Goal: Task Accomplishment & Management: Manage account settings

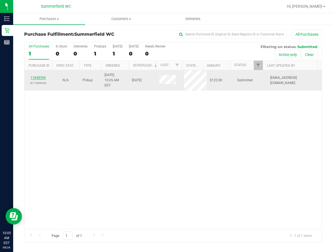
click at [40, 76] on link "11848394" at bounding box center [37, 78] width 15 height 4
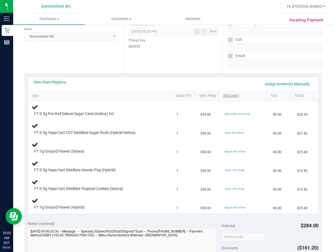
scroll to position [82, 0]
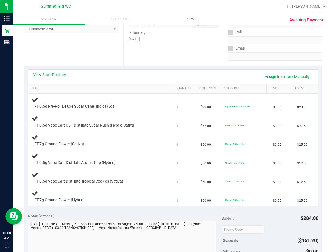
click at [48, 19] on span "Purchases" at bounding box center [49, 18] width 72 height 5
click at [40, 41] on span "Fulfillment" at bounding box center [30, 39] width 34 height 5
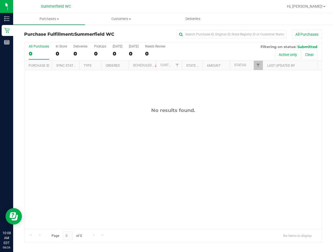
click at [192, 177] on div "No results found." at bounding box center [172, 168] width 297 height 196
click at [169, 171] on div "No results found." at bounding box center [172, 168] width 297 height 196
drag, startPoint x: 207, startPoint y: 176, endPoint x: 207, endPoint y: 182, distance: 6.3
click at [207, 179] on div "No results found." at bounding box center [172, 168] width 297 height 196
click at [117, 134] on div "No results found." at bounding box center [172, 168] width 297 height 196
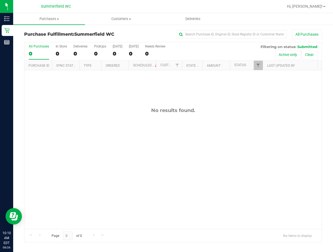
click at [219, 190] on div "No results found." at bounding box center [172, 168] width 297 height 196
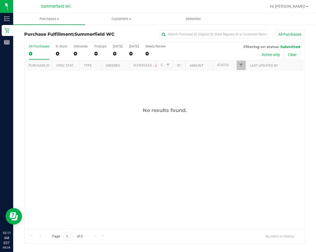
click at [103, 158] on div "No results found." at bounding box center [164, 168] width 280 height 196
drag, startPoint x: 0, startPoint y: 0, endPoint x: 80, endPoint y: 90, distance: 120.3
click at [80, 90] on div "No results found." at bounding box center [164, 168] width 280 height 196
click at [193, 157] on div "No results found." at bounding box center [164, 168] width 280 height 196
click at [113, 126] on div "No results found." at bounding box center [164, 168] width 280 height 196
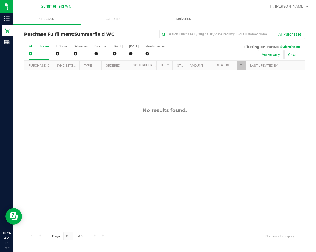
click at [148, 163] on div "No results found." at bounding box center [164, 168] width 280 height 196
click at [104, 138] on div "No results found." at bounding box center [164, 168] width 280 height 196
click at [197, 143] on div "No results found." at bounding box center [164, 168] width 280 height 196
click at [147, 190] on div "No results found." at bounding box center [164, 168] width 280 height 196
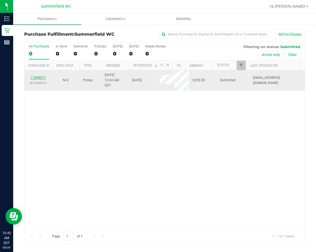
click at [36, 76] on link "11848671" at bounding box center [37, 78] width 15 height 4
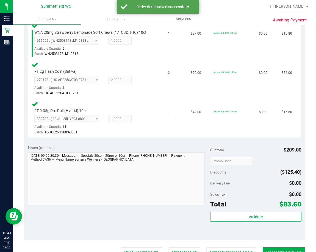
scroll to position [165, 0]
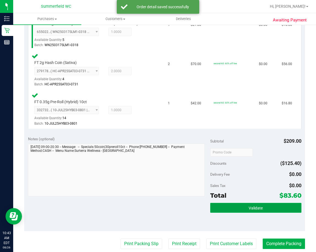
click at [240, 209] on button "Validate" at bounding box center [255, 208] width 91 height 10
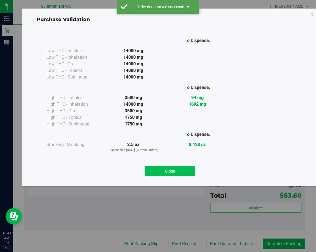
click at [182, 172] on button "Close" at bounding box center [170, 171] width 50 height 10
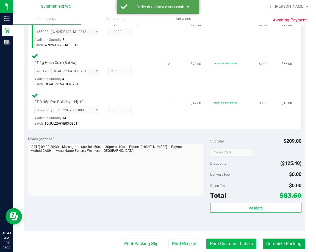
click at [223, 245] on button "Print Customer Labels" at bounding box center [231, 243] width 50 height 10
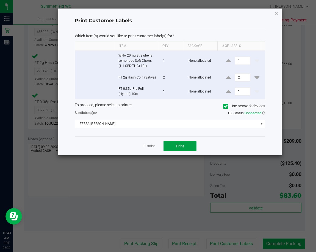
click at [180, 146] on span "Print" at bounding box center [180, 146] width 8 height 4
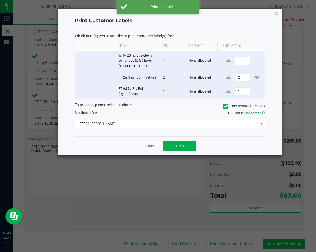
click at [142, 244] on ngb-modal-window "Print Customer Labels Which item(s) would you like to print customer label(s) f…" at bounding box center [160, 126] width 320 height 252
click at [152, 145] on link "Dismiss" at bounding box center [149, 146] width 12 height 5
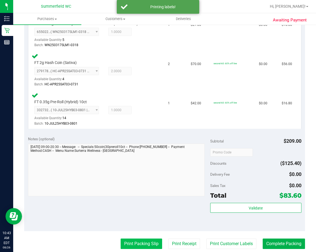
click at [138, 246] on button "Print Packing Slip" at bounding box center [140, 243] width 41 height 10
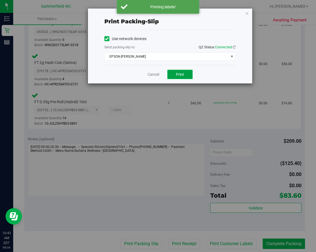
click at [181, 72] on span "Print" at bounding box center [180, 74] width 8 height 4
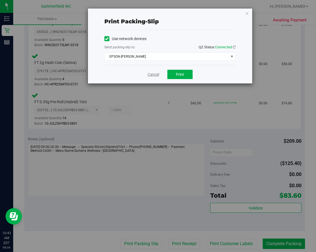
click at [156, 77] on link "Cancel" at bounding box center [153, 75] width 12 height 6
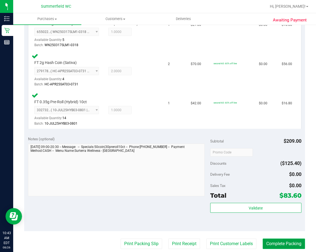
click at [272, 244] on button "Complete Packing" at bounding box center [283, 243] width 42 height 10
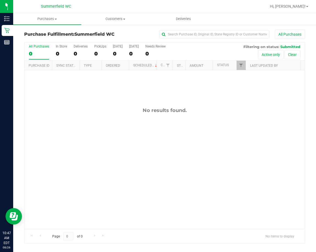
click at [123, 146] on div "No results found." at bounding box center [164, 168] width 280 height 196
click at [147, 175] on div "No results found." at bounding box center [164, 168] width 280 height 196
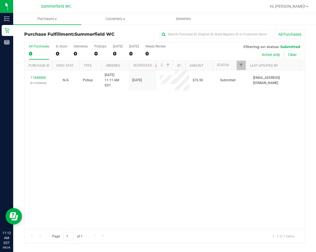
click at [149, 136] on div "11848888 (317293064) N/A Pickup 8/26/2025 11:11 AM EDT 8/26/2025 $76.50 Submitt…" at bounding box center [164, 149] width 280 height 159
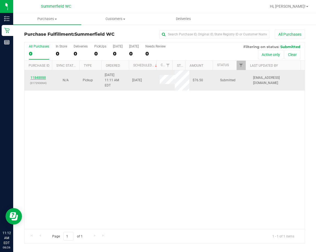
click at [36, 76] on link "11848888" at bounding box center [37, 78] width 15 height 4
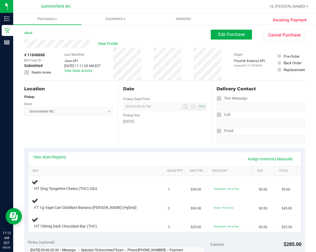
click at [137, 30] on div "Back Edit Purchase Cancel Purchase" at bounding box center [164, 35] width 280 height 10
click at [46, 17] on span "Purchases" at bounding box center [47, 18] width 68 height 5
click at [40, 38] on span "Fulfillment" at bounding box center [30, 39] width 34 height 5
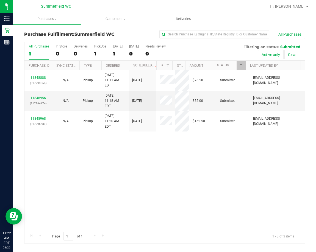
click at [159, 157] on div "11848888 (317293064) N/A Pickup 8/26/2025 11:11 AM EDT 8/26/2025 $76.50 Submitt…" at bounding box center [164, 149] width 280 height 159
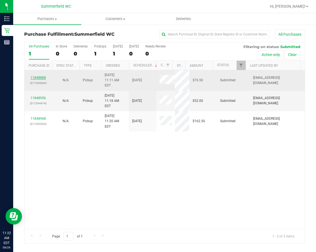
click at [38, 76] on link "11848888" at bounding box center [37, 78] width 15 height 4
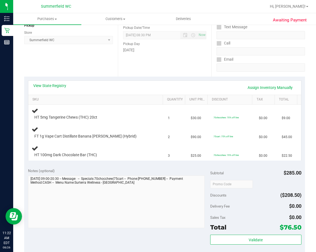
scroll to position [82, 0]
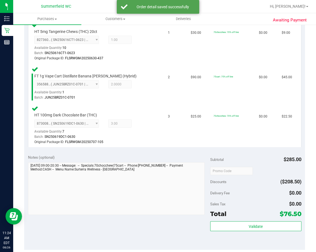
scroll to position [165, 0]
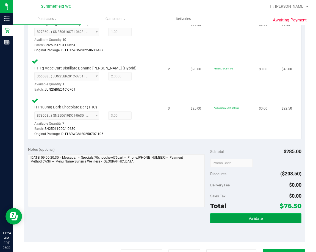
click at [239, 217] on button "Validate" at bounding box center [255, 218] width 91 height 10
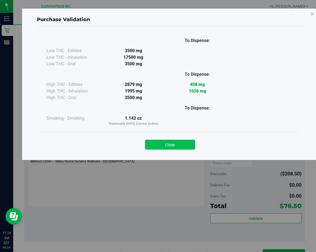
click at [174, 144] on button "Close" at bounding box center [170, 145] width 50 height 10
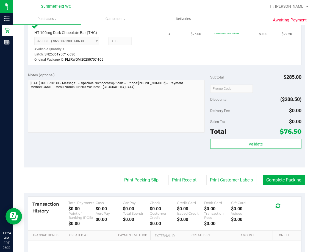
scroll to position [247, 0]
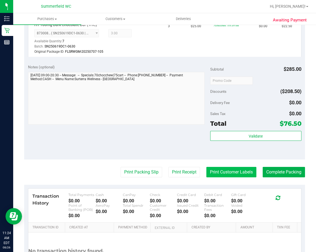
click at [235, 169] on button "Print Customer Labels" at bounding box center [231, 172] width 50 height 10
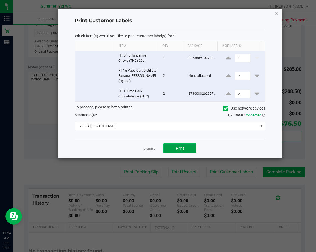
click at [179, 145] on button "Print" at bounding box center [179, 148] width 33 height 10
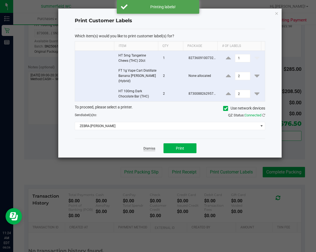
click at [152, 146] on link "Dismiss" at bounding box center [149, 148] width 12 height 5
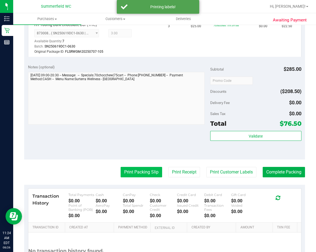
click at [133, 169] on button "Print Packing Slip" at bounding box center [140, 172] width 41 height 10
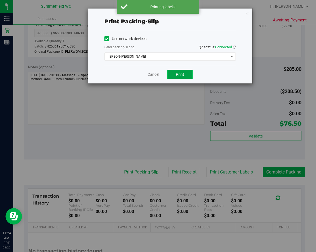
click at [175, 74] on button "Print" at bounding box center [179, 74] width 25 height 9
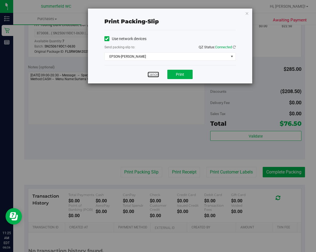
click at [156, 74] on link "Cancel" at bounding box center [153, 75] width 12 height 6
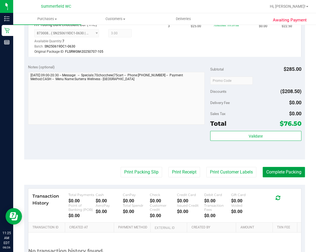
click at [291, 172] on button "Complete Packing" at bounding box center [283, 172] width 42 height 10
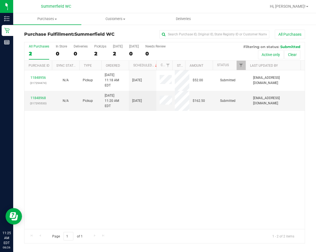
click at [119, 132] on div "11848956 (317294474) N/A Pickup 8/26/2025 11:18 AM EDT 8/26/2025 $52.00 Submitt…" at bounding box center [164, 149] width 280 height 159
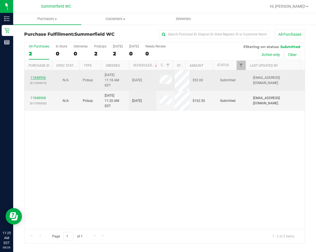
click at [43, 76] on link "11848956" at bounding box center [37, 78] width 15 height 4
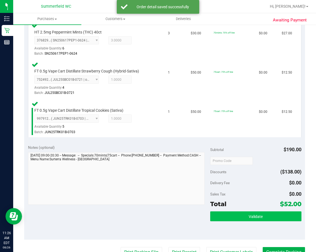
scroll to position [165, 0]
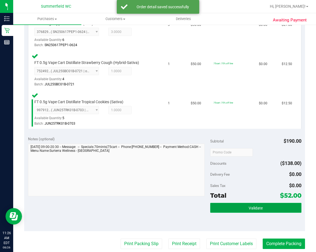
click at [257, 204] on button "Validate" at bounding box center [255, 208] width 91 height 10
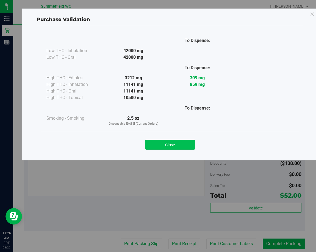
click at [178, 145] on button "Close" at bounding box center [170, 145] width 50 height 10
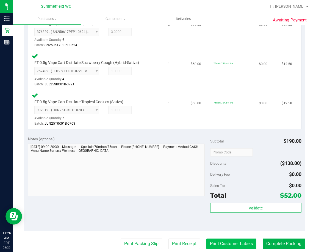
click at [219, 243] on button "Print Customer Labels" at bounding box center [231, 243] width 50 height 10
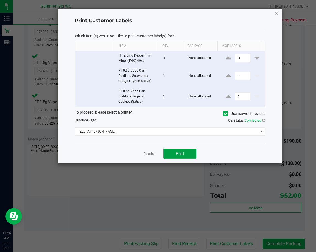
click at [180, 154] on span "Print" at bounding box center [180, 153] width 8 height 4
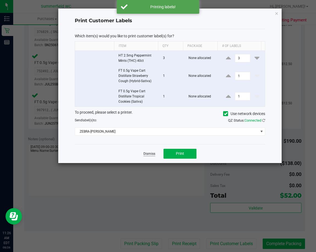
click at [145, 153] on link "Dismiss" at bounding box center [149, 153] width 12 height 5
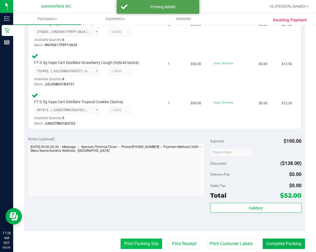
click at [137, 245] on button "Print Packing Slip" at bounding box center [140, 243] width 41 height 10
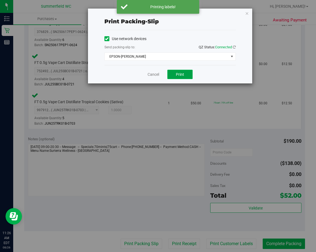
click at [180, 73] on span "Print" at bounding box center [180, 74] width 8 height 4
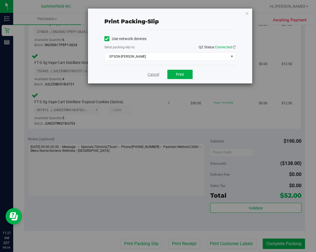
click at [151, 74] on link "Cancel" at bounding box center [153, 75] width 12 height 6
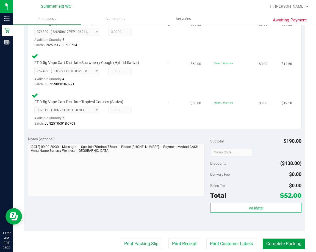
click at [273, 244] on button "Complete Packing" at bounding box center [283, 243] width 42 height 10
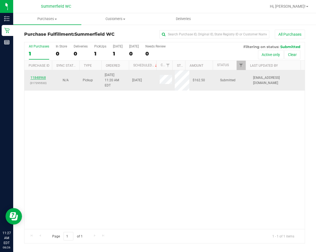
click at [40, 76] on link "11848968" at bounding box center [37, 78] width 15 height 4
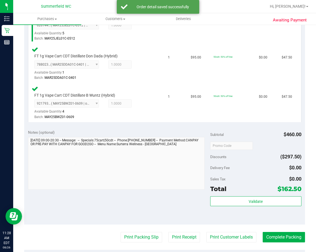
scroll to position [192, 0]
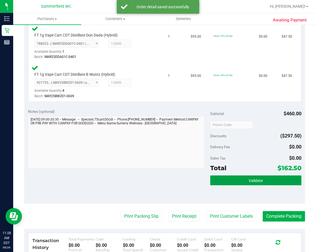
click at [249, 180] on span "Validate" at bounding box center [255, 180] width 14 height 4
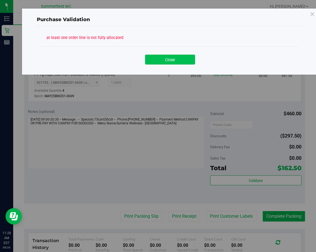
click at [171, 61] on button "Close" at bounding box center [170, 60] width 50 height 10
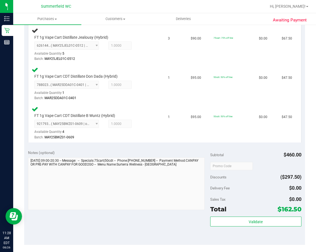
scroll to position [137, 0]
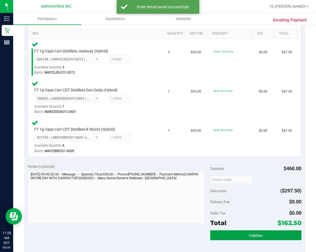
click at [242, 235] on button "Validate" at bounding box center [255, 235] width 91 height 10
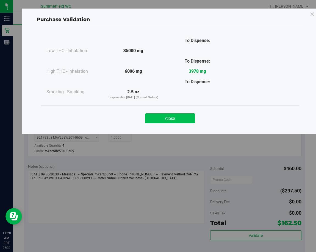
click at [179, 119] on button "Close" at bounding box center [170, 118] width 50 height 10
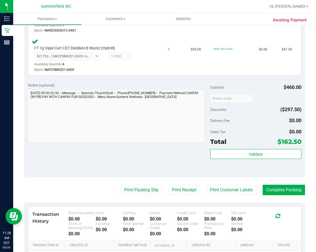
scroll to position [247, 0]
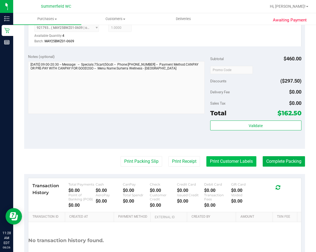
click at [223, 162] on button "Print Customer Labels" at bounding box center [231, 161] width 50 height 10
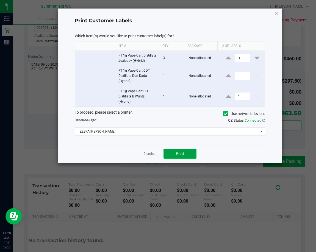
click at [176, 153] on span "Print" at bounding box center [180, 153] width 8 height 4
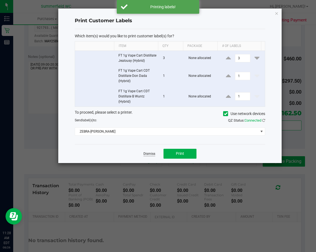
click at [150, 153] on link "Dismiss" at bounding box center [149, 153] width 12 height 5
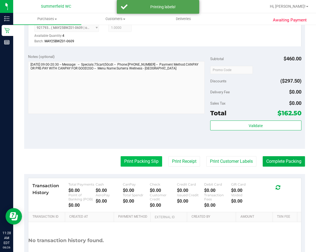
click at [140, 163] on button "Print Packing Slip" at bounding box center [140, 161] width 41 height 10
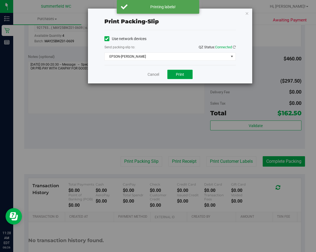
click at [185, 75] on button "Print" at bounding box center [179, 74] width 25 height 9
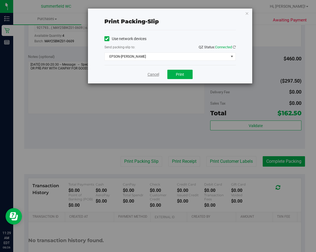
click at [153, 74] on link "Cancel" at bounding box center [153, 75] width 12 height 6
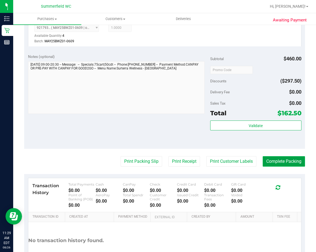
click at [280, 160] on button "Complete Packing" at bounding box center [283, 161] width 42 height 10
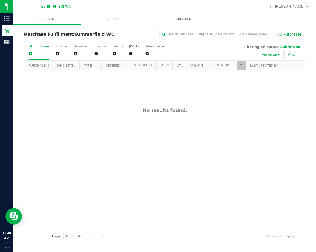
click at [186, 194] on div "No results found." at bounding box center [164, 168] width 280 height 196
click at [189, 167] on div "No results found." at bounding box center [164, 168] width 280 height 196
click at [128, 142] on div "No results found." at bounding box center [164, 168] width 280 height 196
click at [111, 138] on div "No results found." at bounding box center [164, 168] width 280 height 196
click at [150, 154] on div "No results found." at bounding box center [164, 168] width 280 height 196
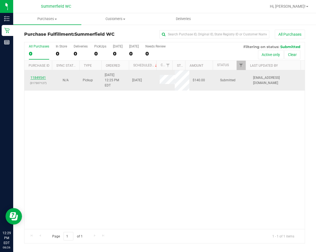
click at [39, 76] on link "11849541" at bounding box center [37, 78] width 15 height 4
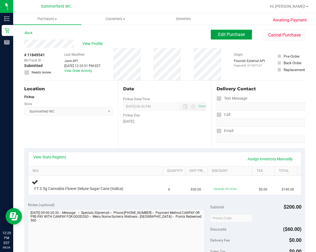
click at [226, 33] on span "Edit Purchase" at bounding box center [231, 34] width 27 height 5
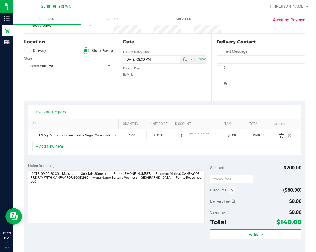
scroll to position [49, 0]
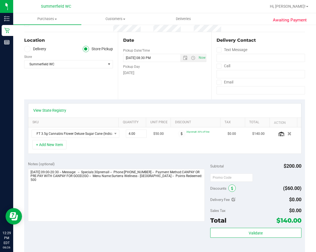
click at [231, 188] on icon at bounding box center [232, 189] width 2 height 4
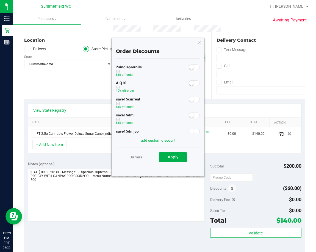
click at [189, 83] on small at bounding box center [191, 83] width 5 height 5
click at [174, 158] on span "Apply" at bounding box center [172, 156] width 11 height 5
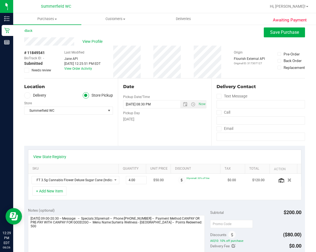
scroll to position [0, 0]
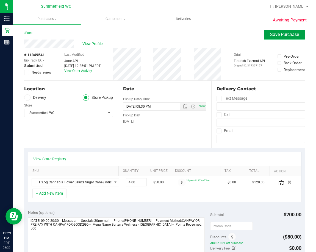
click at [283, 38] on button "Save Purchase" at bounding box center [283, 35] width 41 height 10
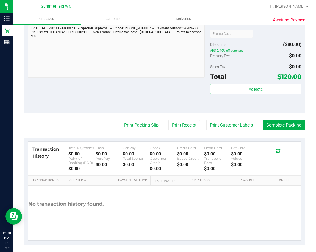
scroll to position [209, 0]
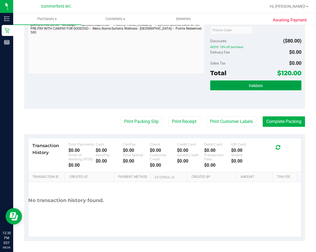
click at [255, 87] on span "Validate" at bounding box center [255, 85] width 14 height 4
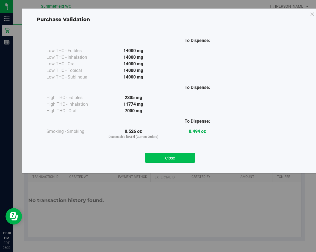
click at [177, 158] on button "Close" at bounding box center [170, 158] width 50 height 10
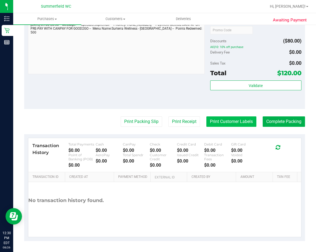
click at [240, 124] on button "Print Customer Labels" at bounding box center [231, 121] width 50 height 10
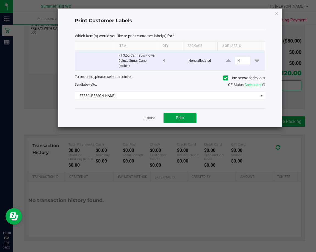
click at [188, 118] on button "Print" at bounding box center [179, 118] width 33 height 10
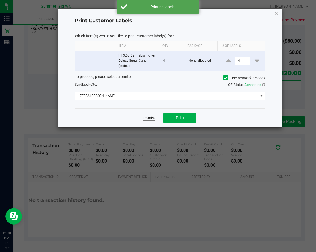
click at [148, 117] on link "Dismiss" at bounding box center [149, 118] width 12 height 5
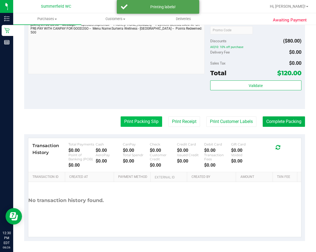
click at [142, 122] on button "Print Packing Slip" at bounding box center [140, 121] width 41 height 10
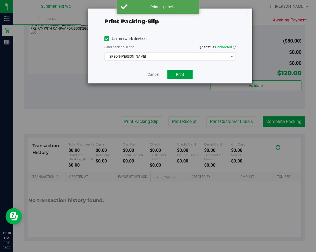
click at [182, 71] on button "Print" at bounding box center [179, 74] width 25 height 9
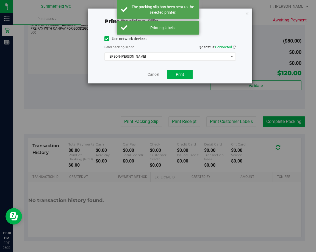
click at [154, 74] on link "Cancel" at bounding box center [153, 75] width 12 height 6
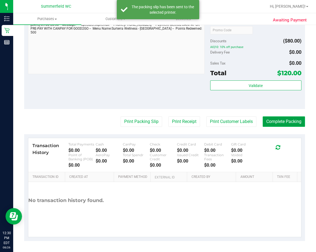
click at [289, 122] on button "Complete Packing" at bounding box center [283, 121] width 42 height 10
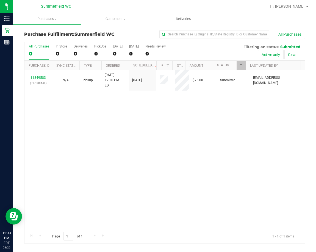
click at [171, 154] on div "11849583 (317308440) N/A Pickup [DATE] 12:30 PM EDT 8/26/2025 $75.00 Submitted …" at bounding box center [164, 149] width 280 height 159
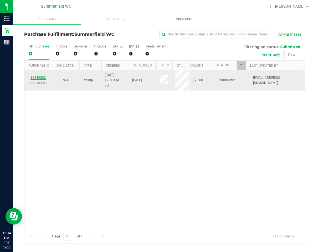
click at [42, 76] on link "11849583" at bounding box center [37, 78] width 15 height 4
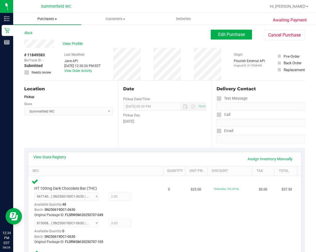
click at [50, 18] on span "Purchases" at bounding box center [47, 18] width 68 height 5
click at [40, 40] on span "Fulfillment" at bounding box center [30, 39] width 34 height 5
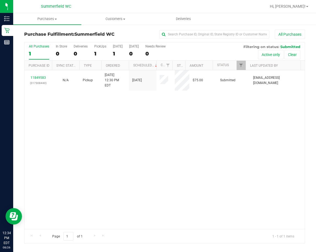
click at [156, 127] on div "11849583 (317308440) N/A Pickup [DATE] 12:30 PM EDT 8/26/2025 $75.00 Submitted …" at bounding box center [164, 149] width 280 height 159
click at [106, 162] on div "11849583 (317308440) N/A Pickup [DATE] 12:30 PM EDT 8/26/2025 $75.00 Submitted …" at bounding box center [164, 149] width 280 height 159
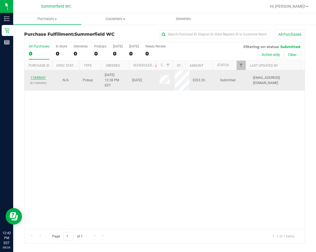
click at [39, 76] on link "11849641" at bounding box center [37, 78] width 15 height 4
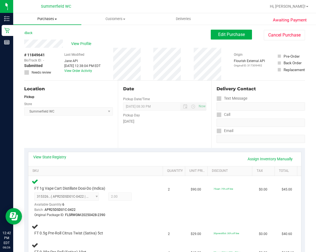
click at [41, 18] on span "Purchases" at bounding box center [47, 18] width 68 height 5
click at [36, 41] on span "Fulfillment" at bounding box center [30, 39] width 34 height 5
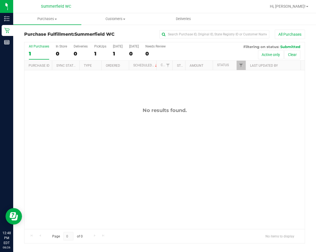
click at [118, 171] on div "No results found." at bounding box center [164, 168] width 280 height 196
drag, startPoint x: 5, startPoint y: 109, endPoint x: 105, endPoint y: 151, distance: 107.8
click at [70, 138] on div "No results found." at bounding box center [164, 168] width 280 height 196
click at [103, 108] on div "No results found." at bounding box center [164, 110] width 280 height 6
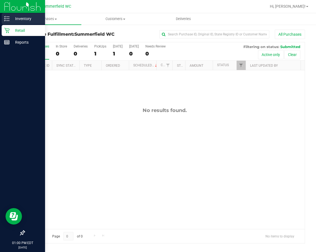
click at [19, 19] on p "Inventory" at bounding box center [26, 18] width 33 height 7
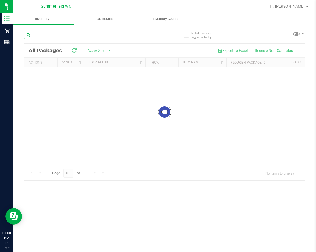
click at [52, 32] on div "Inventory All packages All inventory Waste log Lab Results Inventory Counts" at bounding box center [164, 132] width 302 height 239
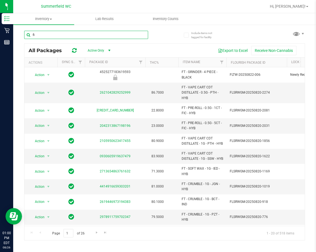
type input "fic"
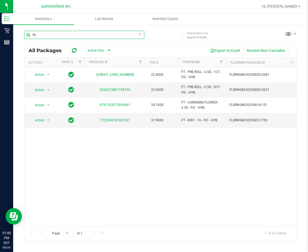
drag, startPoint x: 38, startPoint y: 35, endPoint x: 20, endPoint y: 36, distance: 17.9
click at [20, 36] on div "Include items not tagged for facility fic All Packages Active Only Active Only …" at bounding box center [160, 107] width 295 height 167
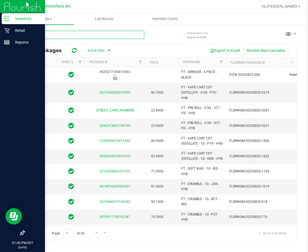
type input "2026-08-12"
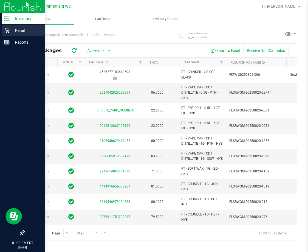
click at [20, 31] on p "Retail" at bounding box center [26, 30] width 33 height 7
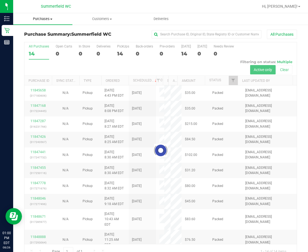
click at [43, 18] on span "Purchases" at bounding box center [42, 18] width 59 height 5
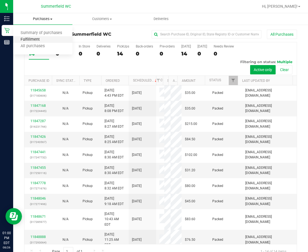
click at [38, 38] on span "Fulfillment" at bounding box center [30, 39] width 34 height 5
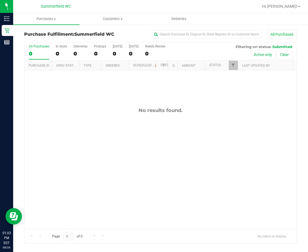
click at [157, 180] on div "No results found." at bounding box center [160, 168] width 272 height 196
click at [161, 168] on div "No results found." at bounding box center [160, 168] width 272 height 196
click at [83, 158] on div "No results found." at bounding box center [160, 168] width 272 height 196
click at [114, 147] on div "No results found." at bounding box center [160, 168] width 272 height 196
